Goal: Check status: Check status

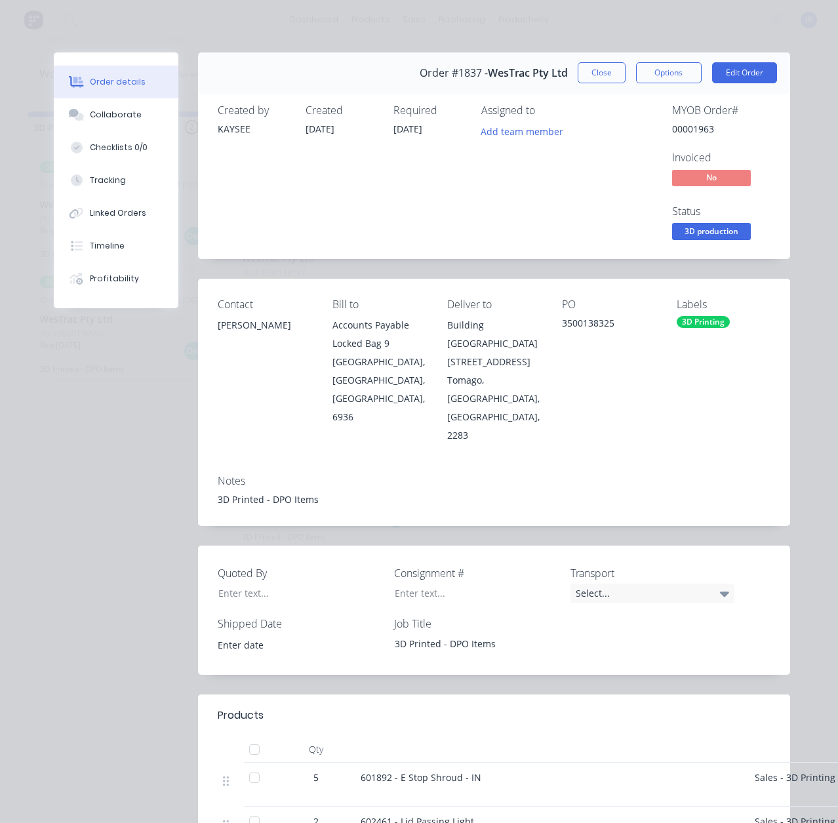
click at [591, 72] on button "Close" at bounding box center [602, 72] width 48 height 21
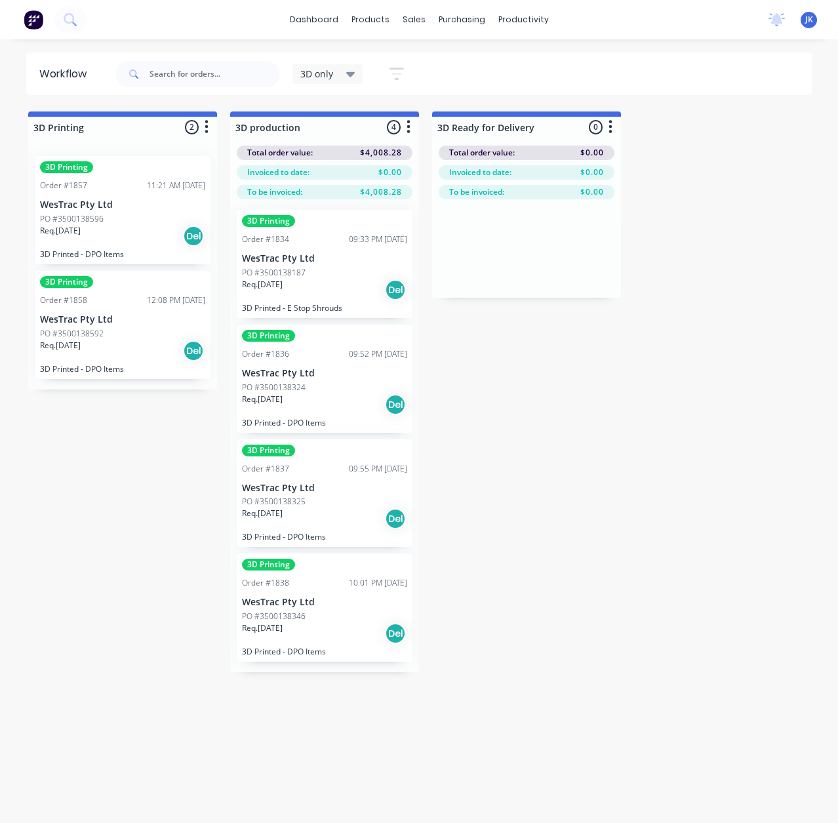
click at [323, 595] on div "3D Printing Order #1838 10:01 PM [DATE] WesTrac Pty Ltd PO #3500138346 Req. [DA…" at bounding box center [325, 608] width 176 height 108
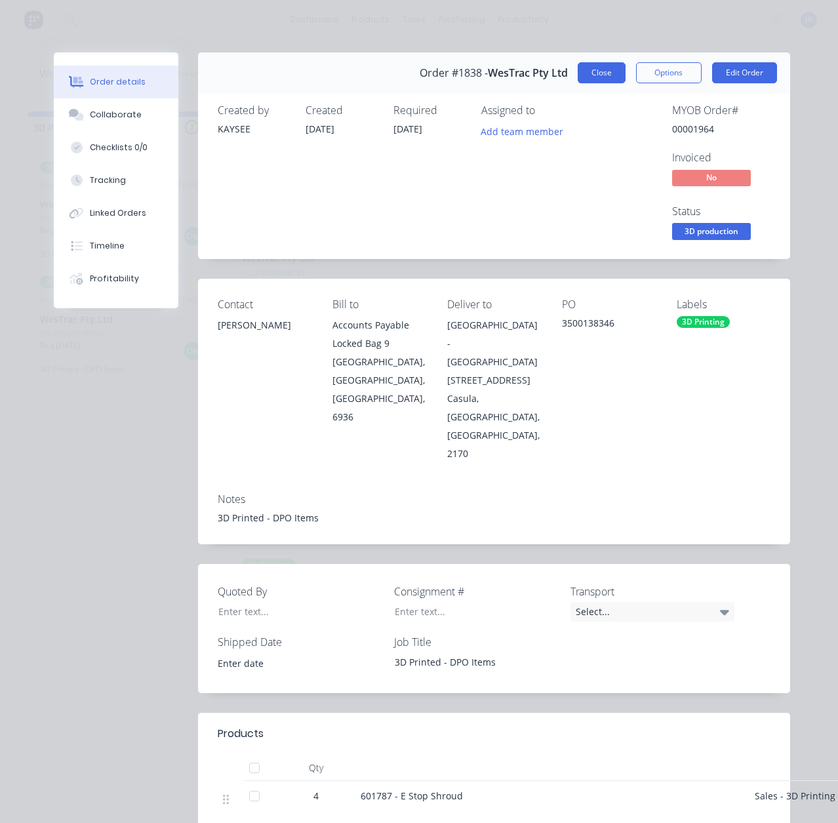
click at [606, 75] on button "Close" at bounding box center [602, 72] width 48 height 21
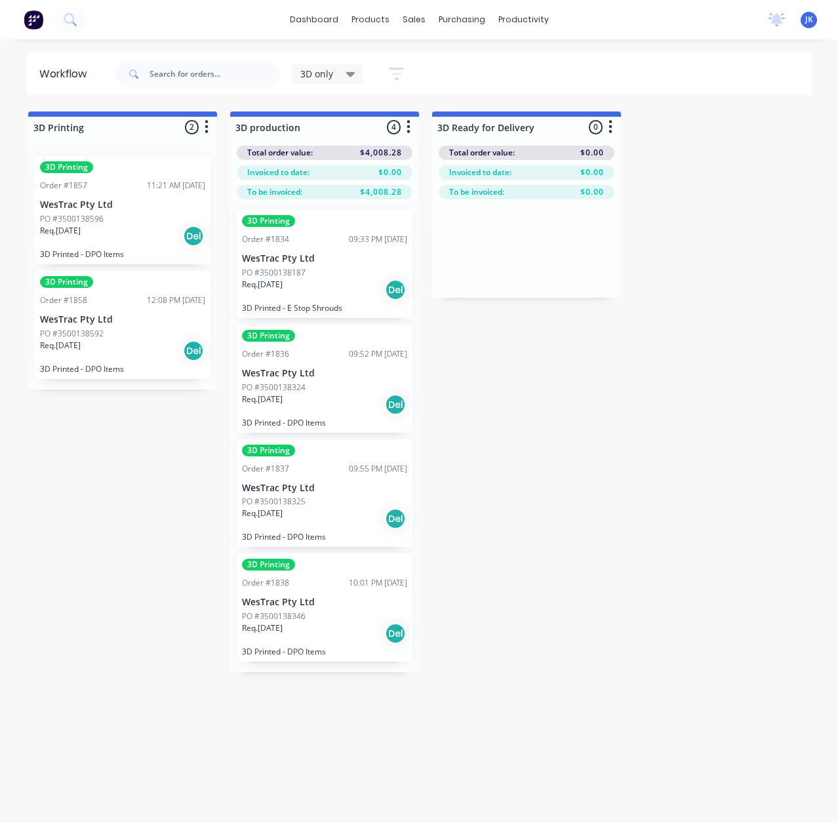
click at [133, 222] on div "PO #3500138596" at bounding box center [122, 219] width 165 height 12
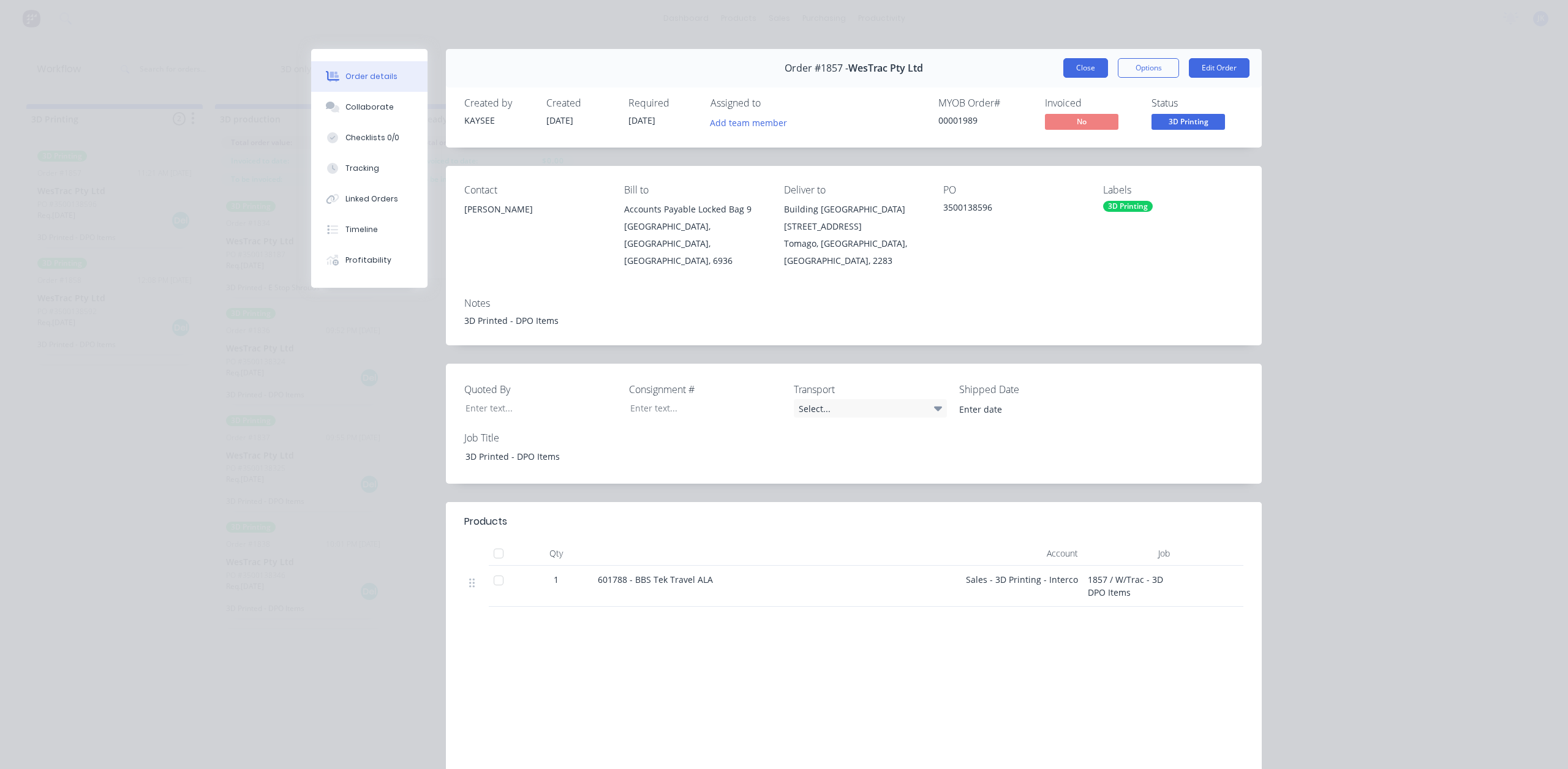
click at [782, 64] on button "Close" at bounding box center [1085, 67] width 45 height 20
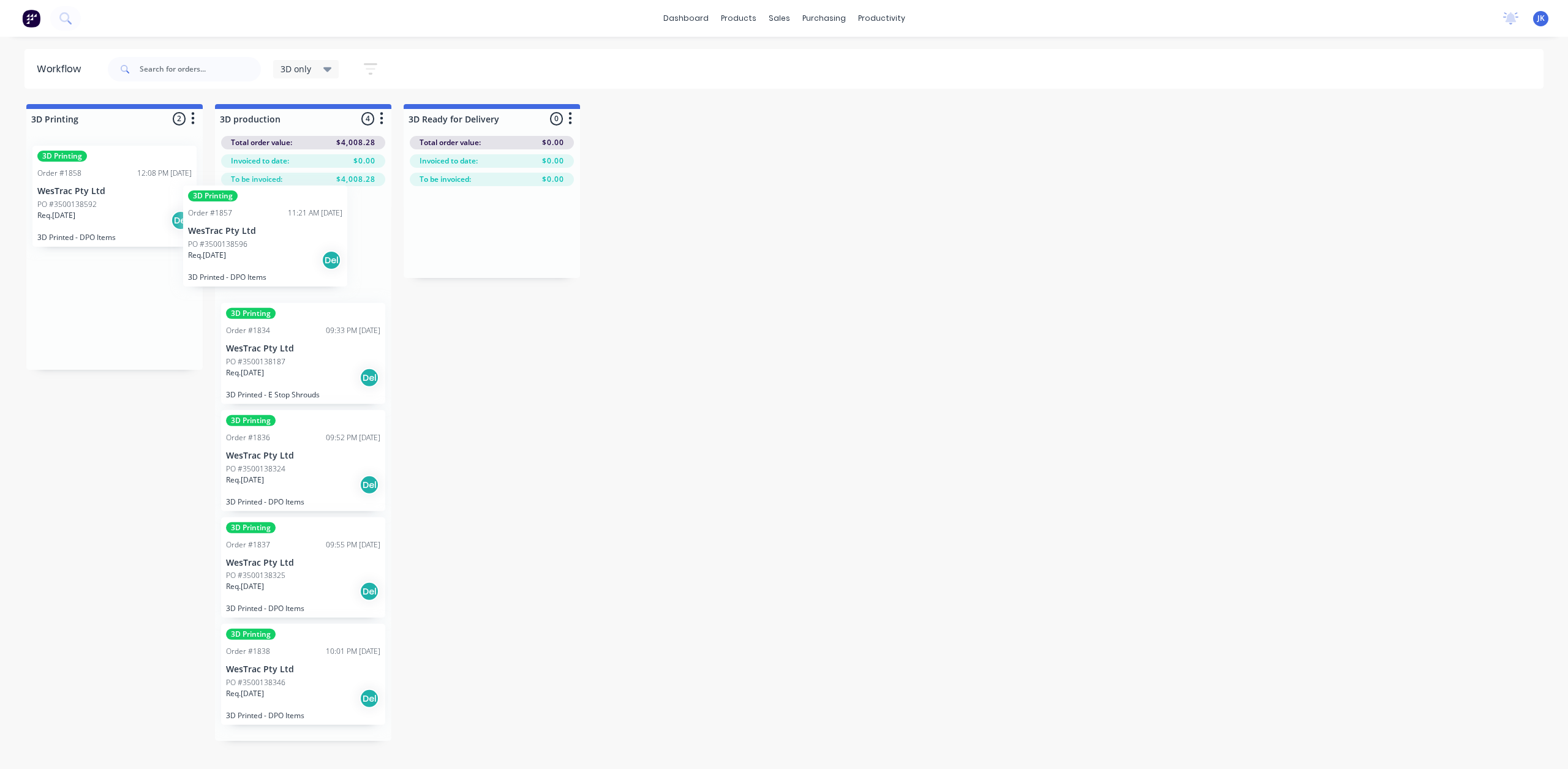
drag, startPoint x: 103, startPoint y: 209, endPoint x: 262, endPoint y: 255, distance: 165.5
click at [125, 202] on div "PO #3500138592" at bounding box center [114, 204] width 154 height 11
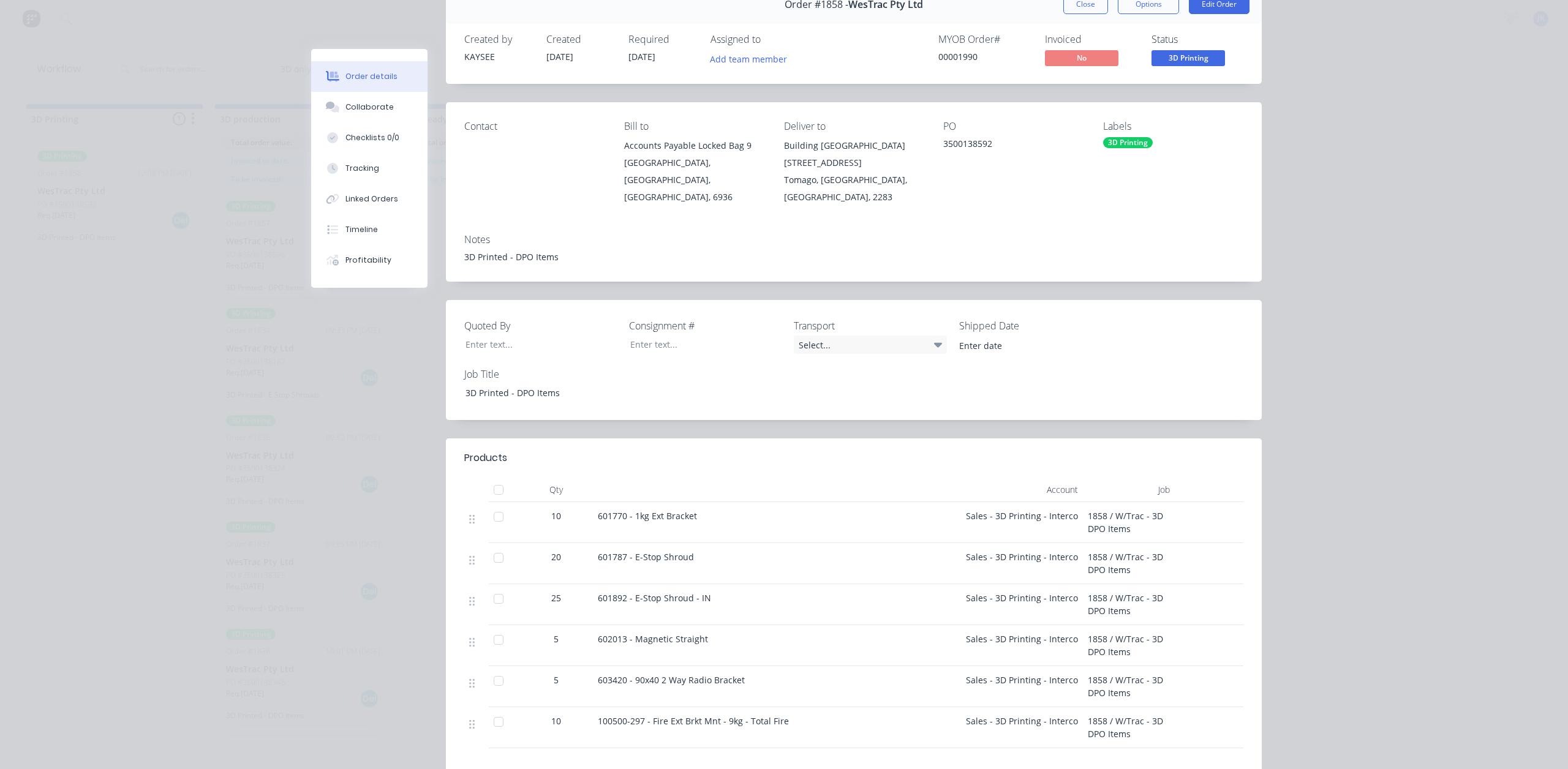
scroll to position [122, 0]
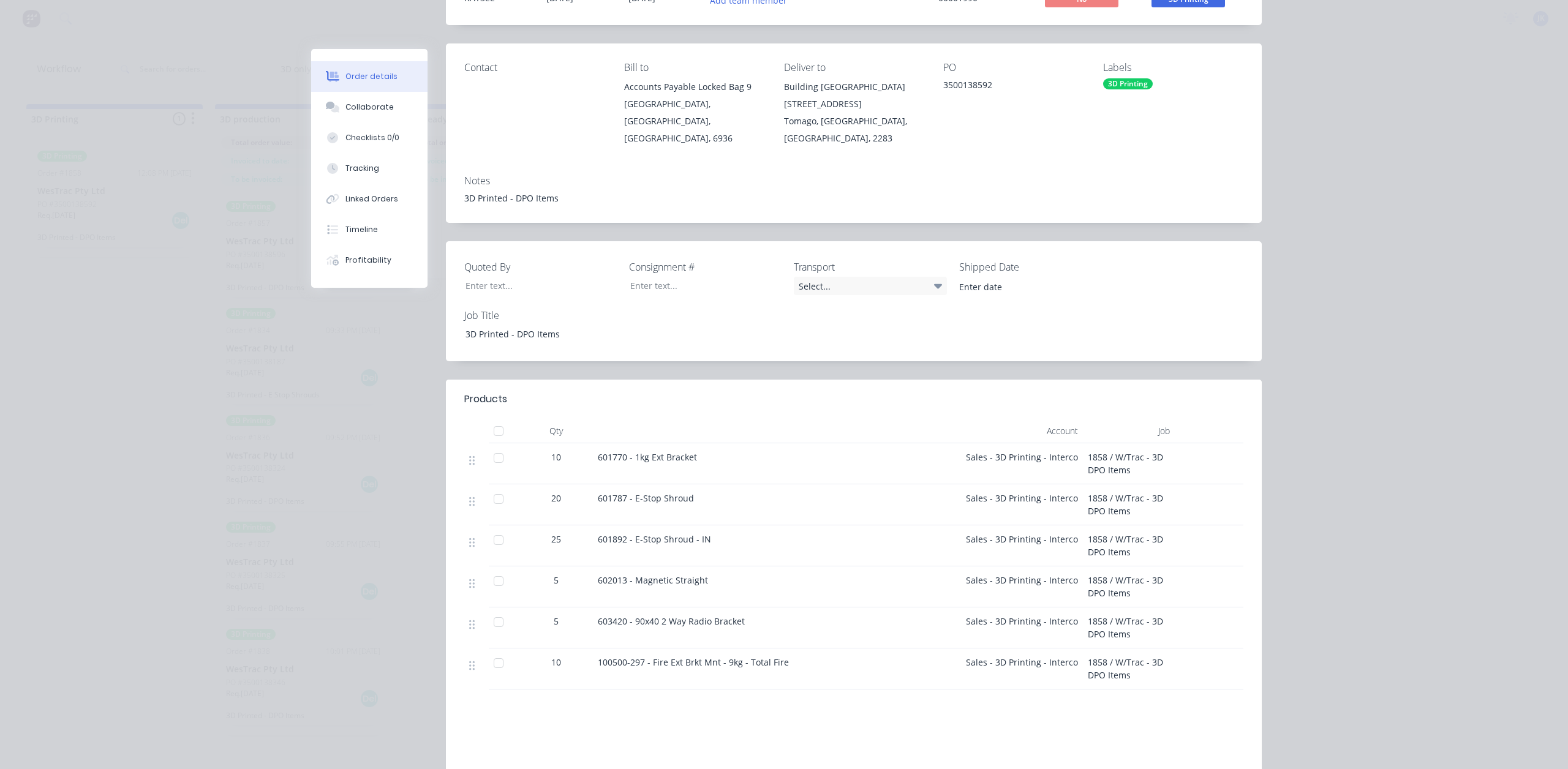
click at [749, 570] on div "602013 - Magnetic Straight" at bounding box center [777, 587] width 368 height 41
click at [736, 569] on div "602013 - Magnetic Straight" at bounding box center [777, 587] width 368 height 41
click at [661, 574] on span "602013 - Magnetic Straight" at bounding box center [652, 580] width 110 height 11
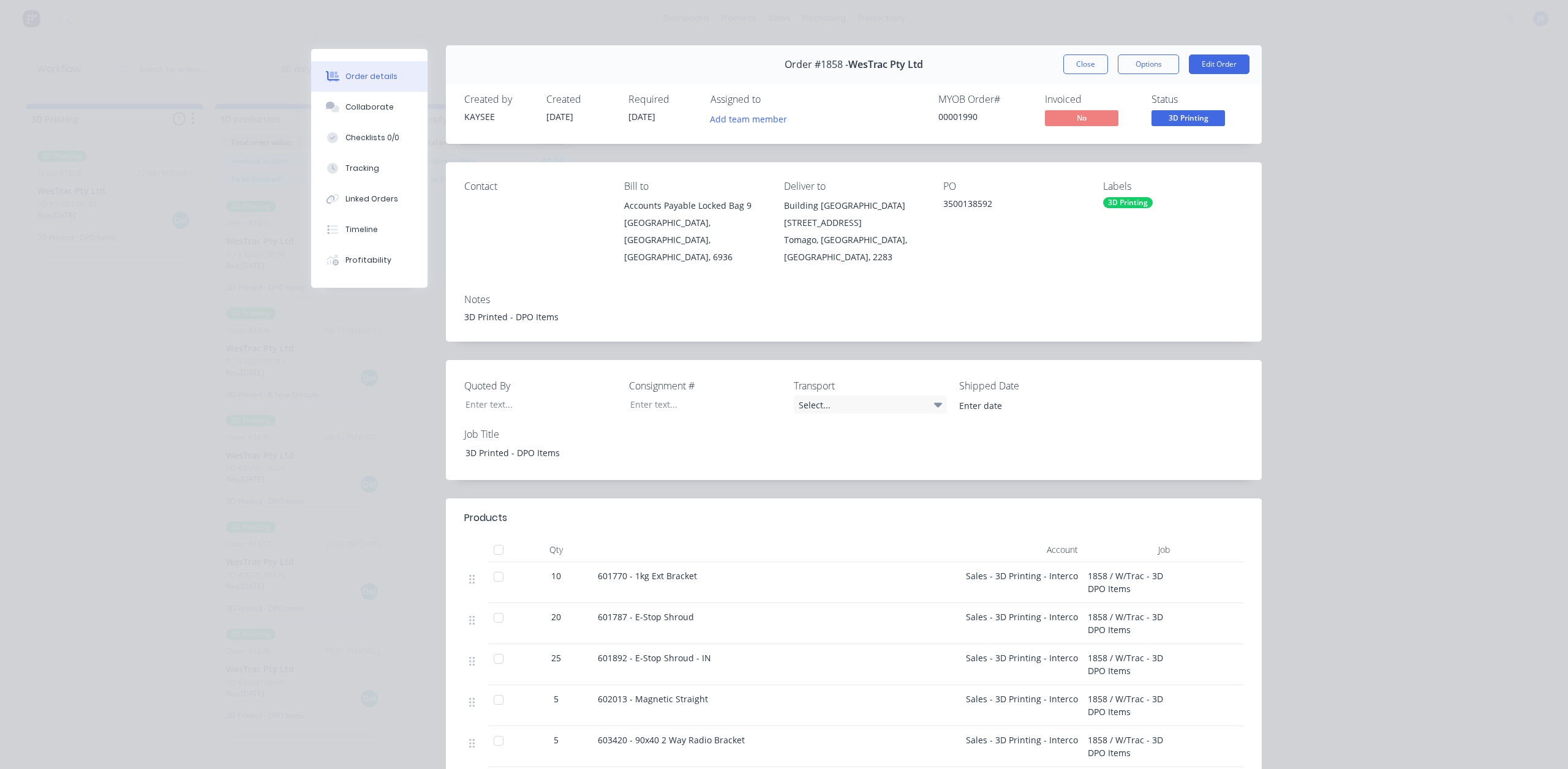
scroll to position [0, 0]
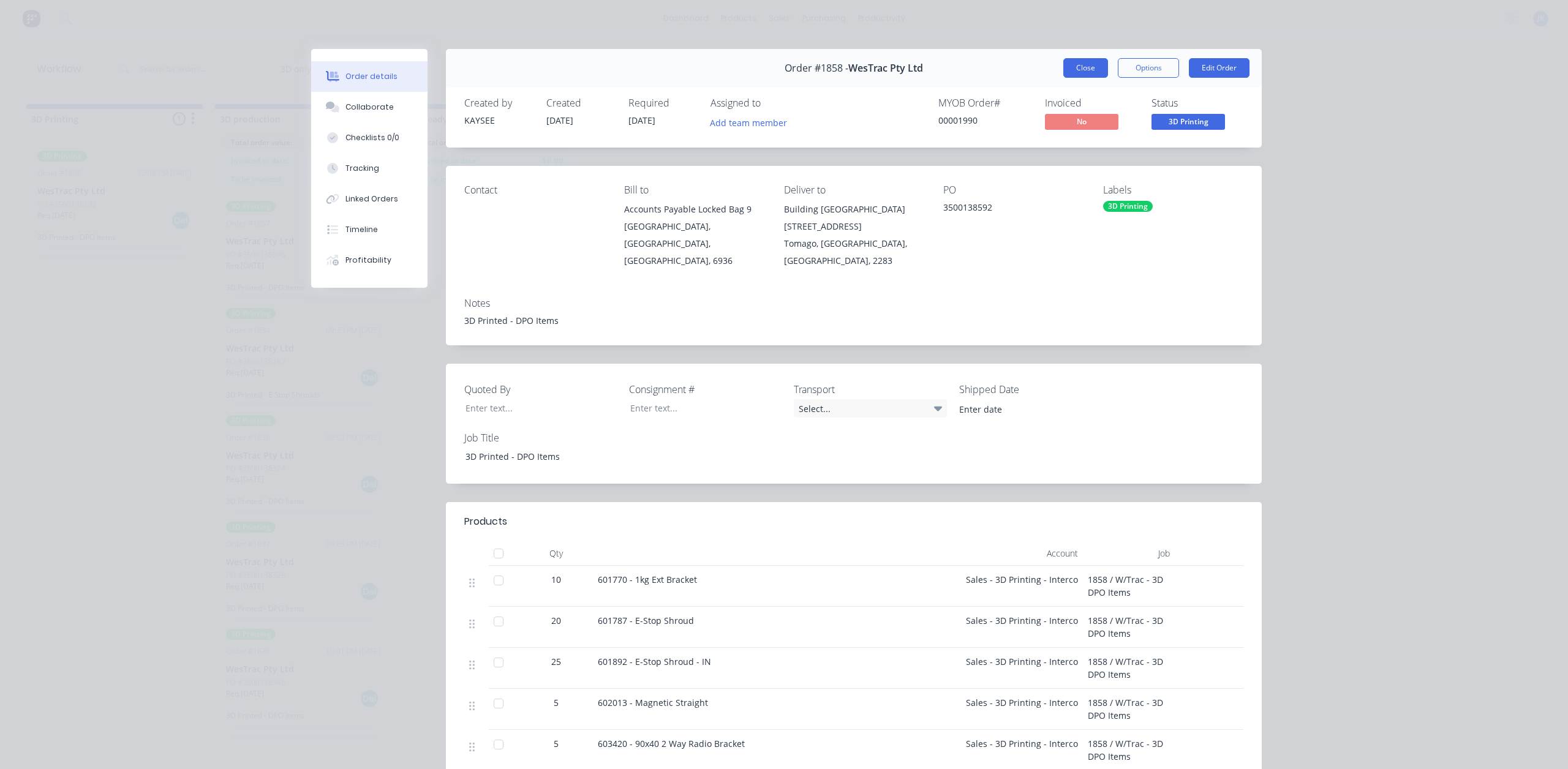
click at [782, 70] on button "Close" at bounding box center [1085, 67] width 45 height 20
